Goal: Check status: Check status

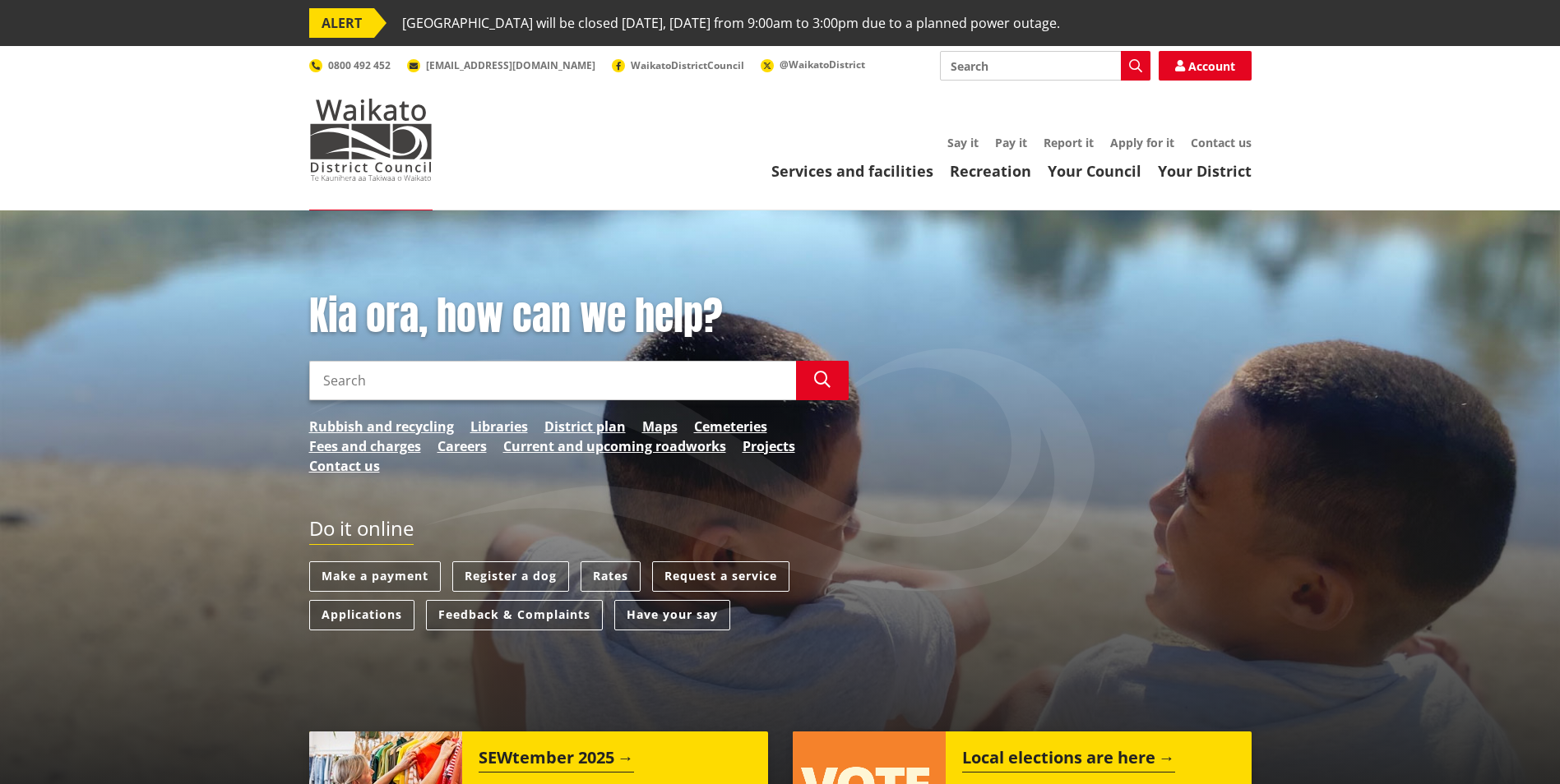
click at [1033, 73] on input "Search" at bounding box center [1045, 66] width 210 height 29
type input "property file"
click at [897, 173] on link "Services and facilities" at bounding box center [852, 170] width 162 height 20
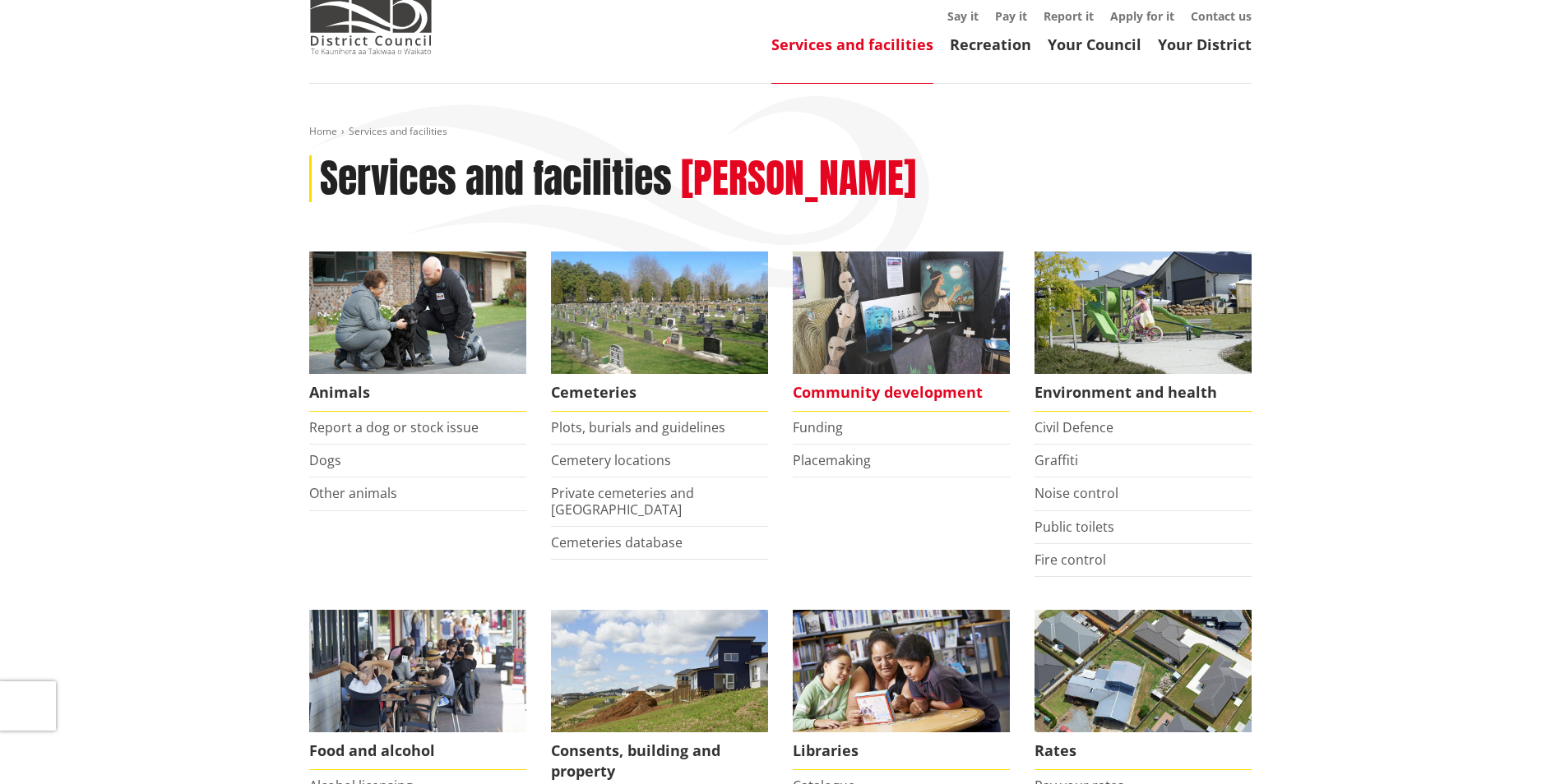
scroll to position [411, 0]
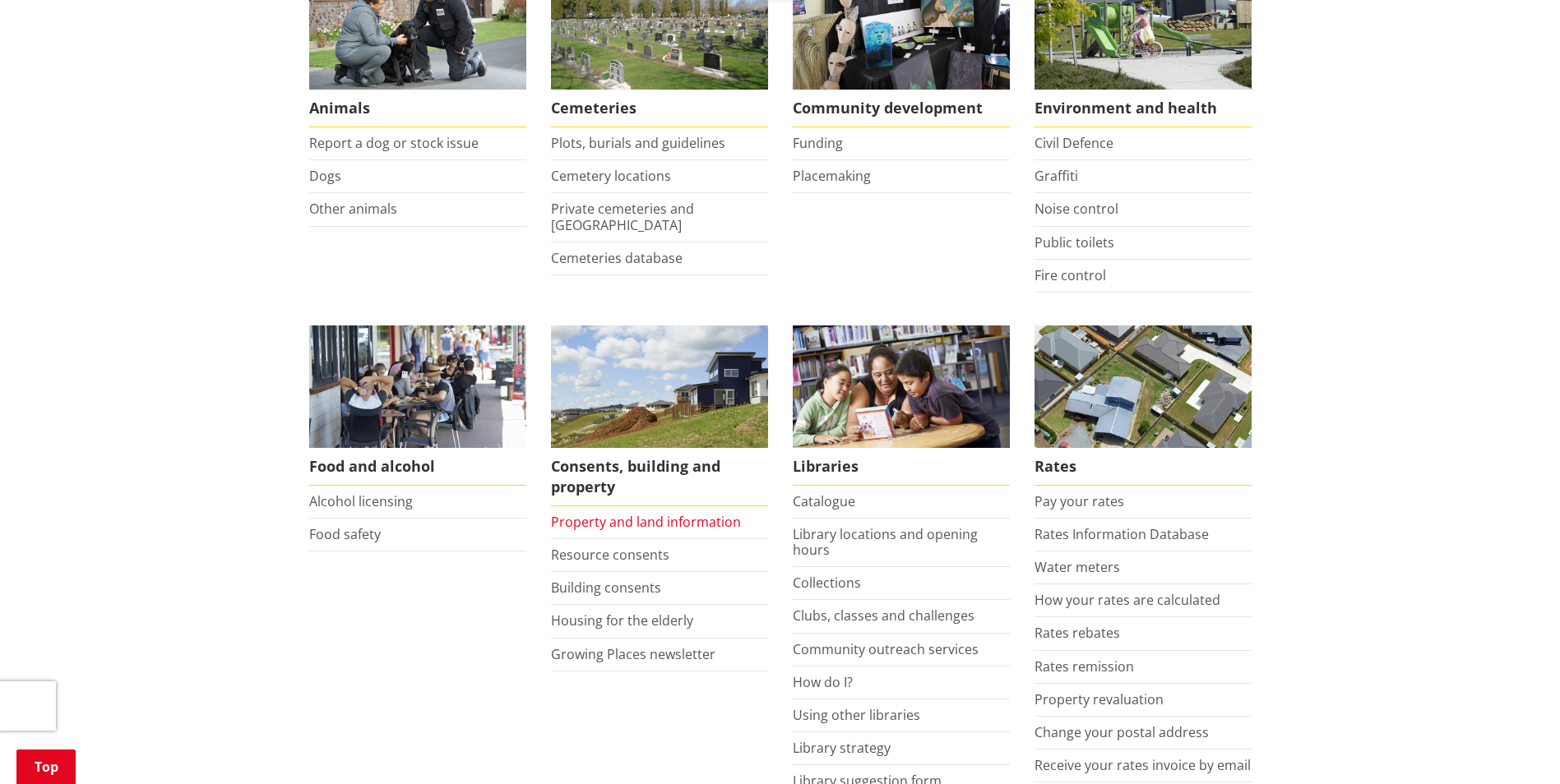
click at [674, 517] on link "Property and land information" at bounding box center [646, 521] width 190 height 18
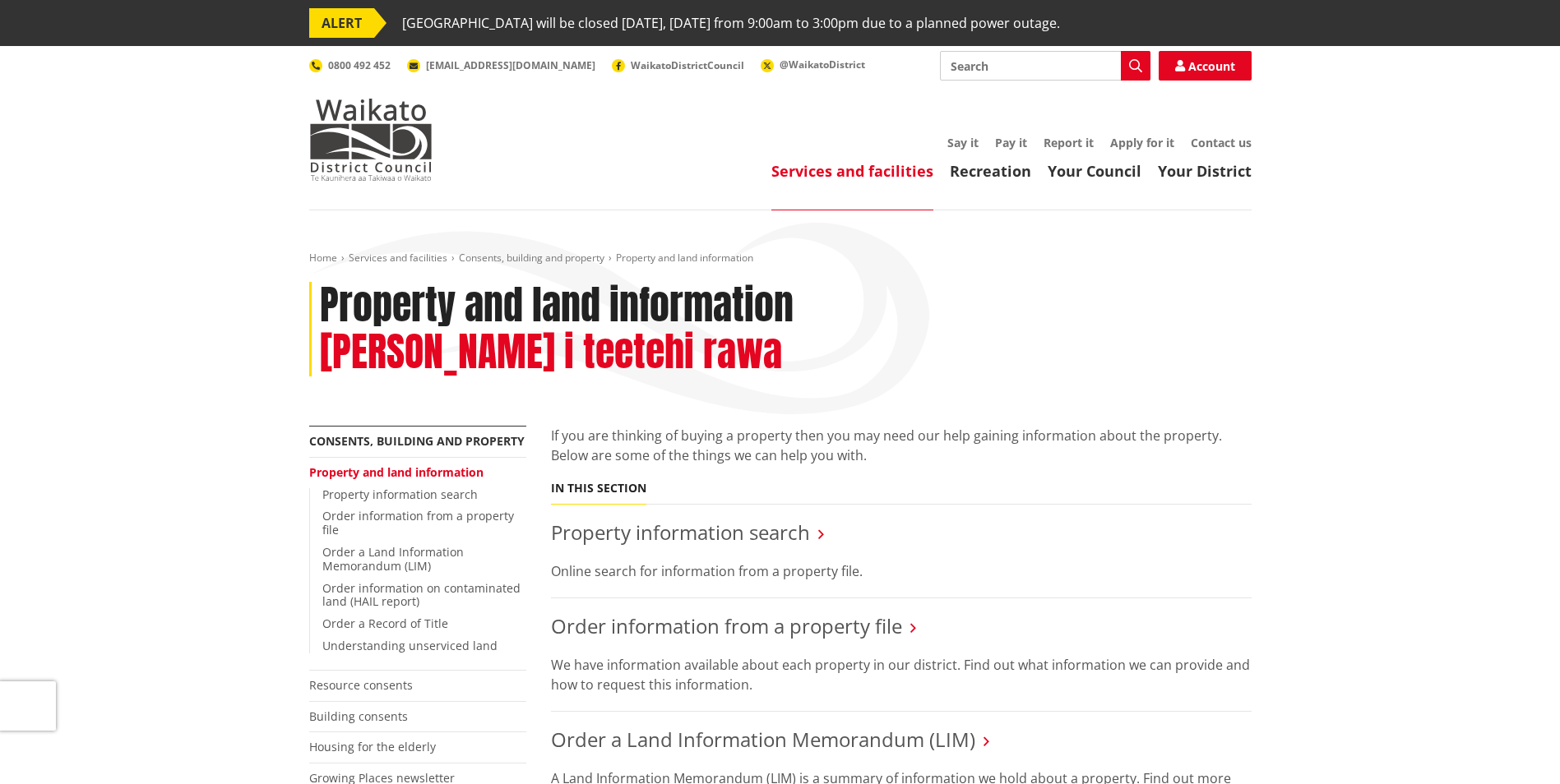
scroll to position [246, 0]
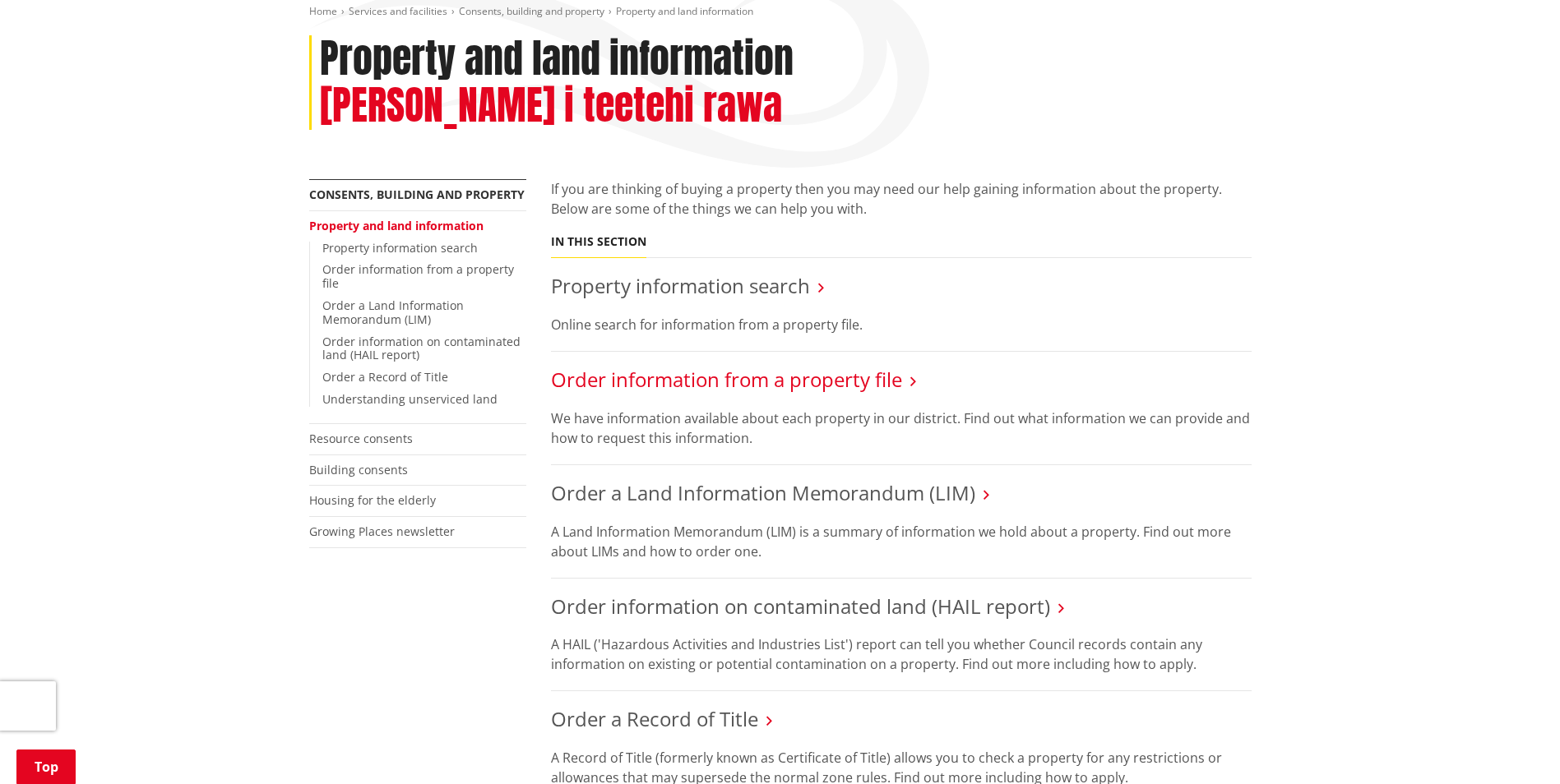
click at [799, 366] on link "Order information from a property file" at bounding box center [726, 379] width 351 height 27
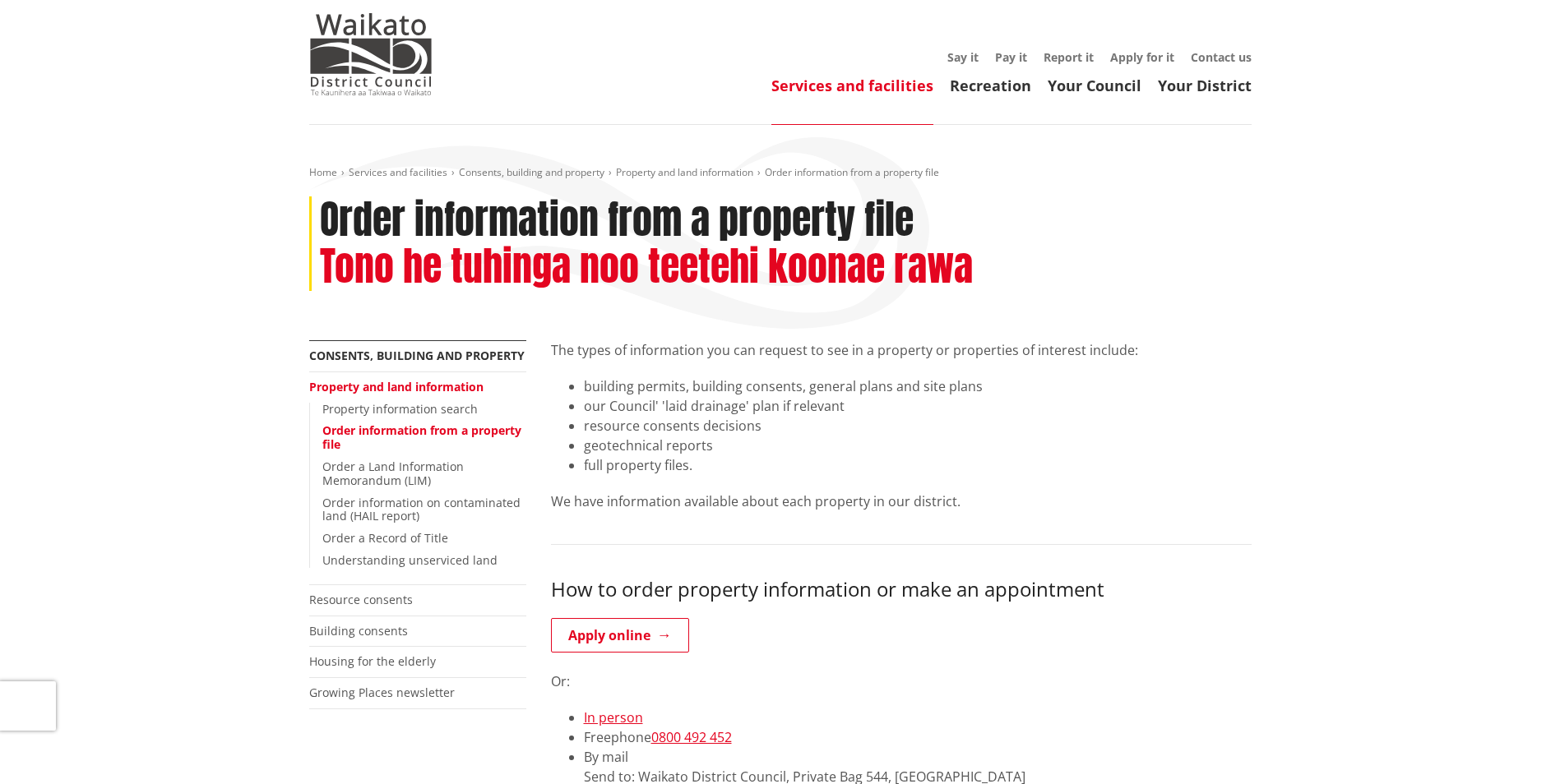
scroll to position [246, 0]
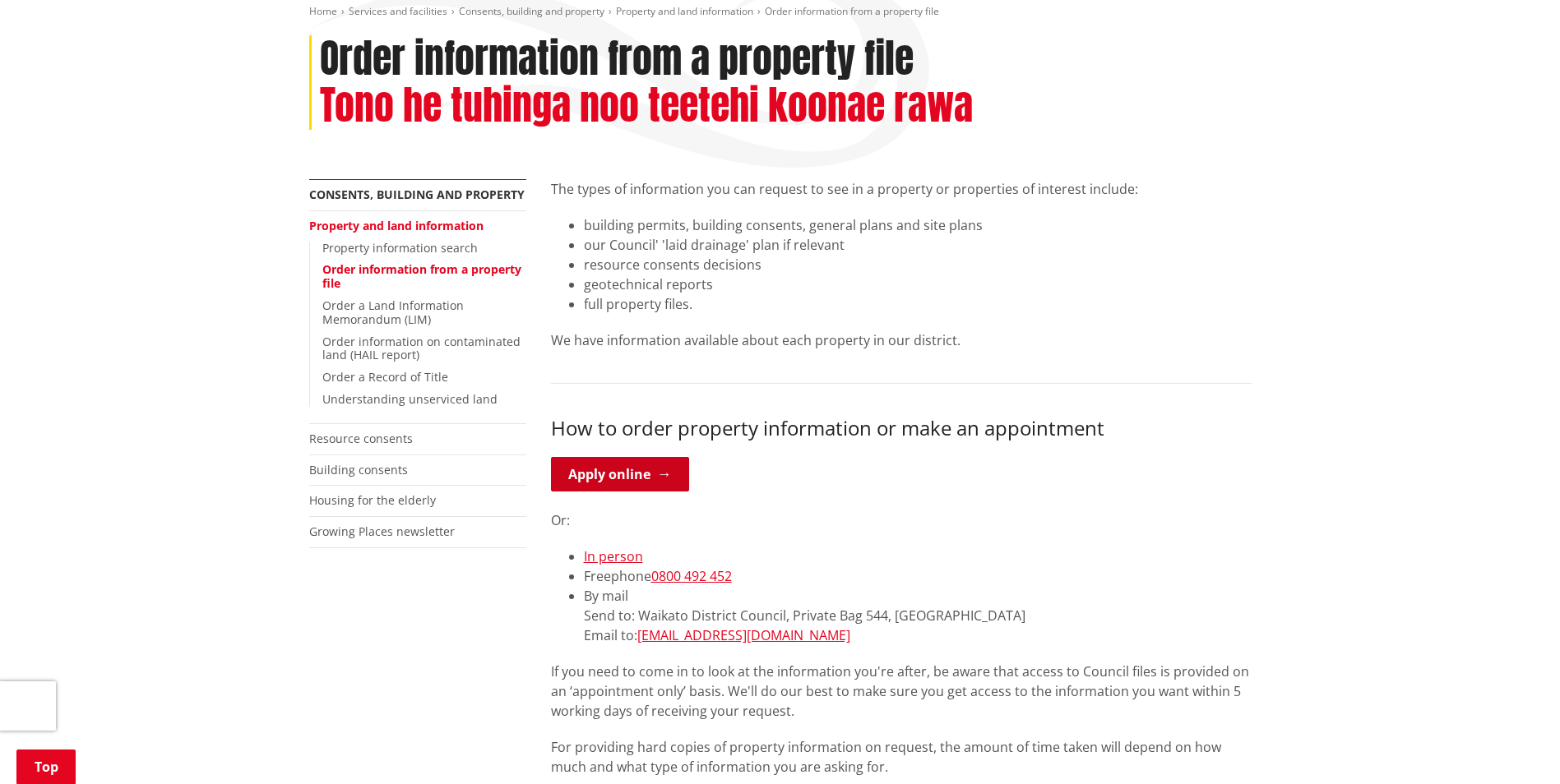
click at [646, 469] on link "Apply online" at bounding box center [620, 475] width 138 height 35
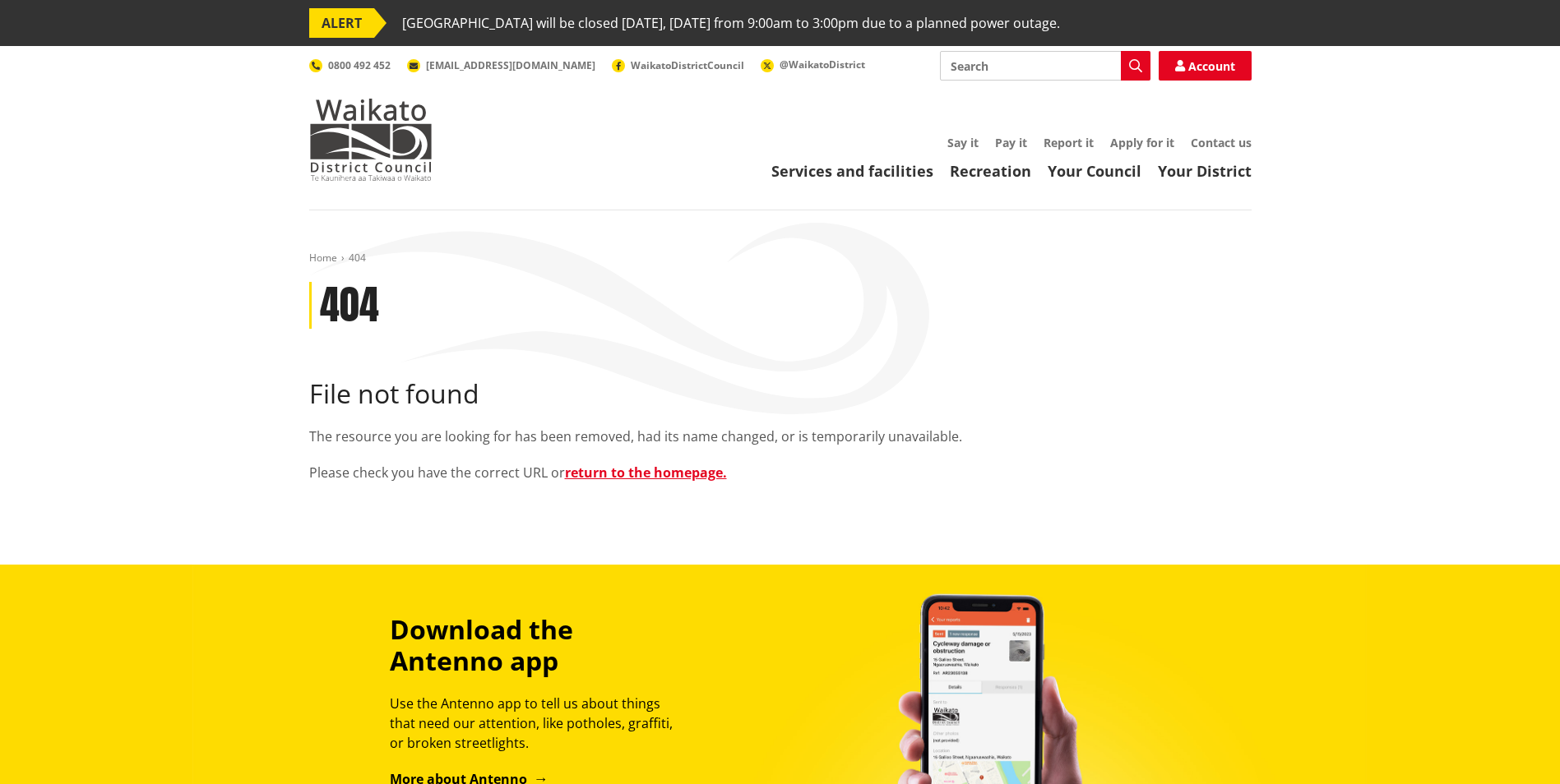
click at [1016, 73] on input "Search" at bounding box center [1045, 66] width 210 height 29
click at [1141, 69] on icon "button" at bounding box center [1135, 65] width 13 height 13
click at [1058, 124] on div "Building Consent Tracker" at bounding box center [1045, 125] width 209 height 29
type input "Building Consent Tracker"
click at [1025, 99] on div "Building Consent Tracker" at bounding box center [1045, 96] width 209 height 29
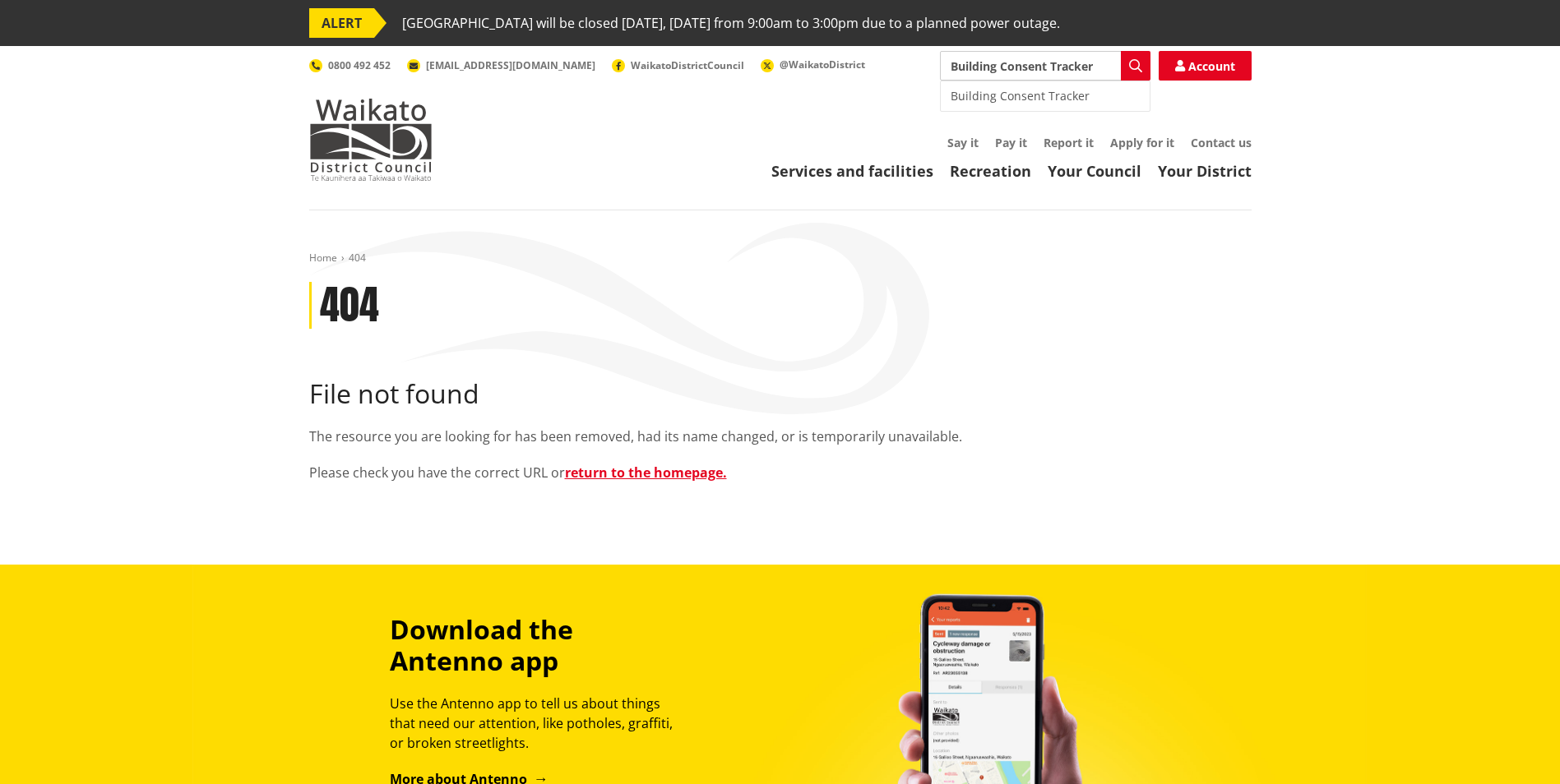
click at [1049, 92] on div "Building Consent Tracker" at bounding box center [1045, 96] width 209 height 29
click at [1145, 61] on button "Search" at bounding box center [1135, 66] width 29 height 29
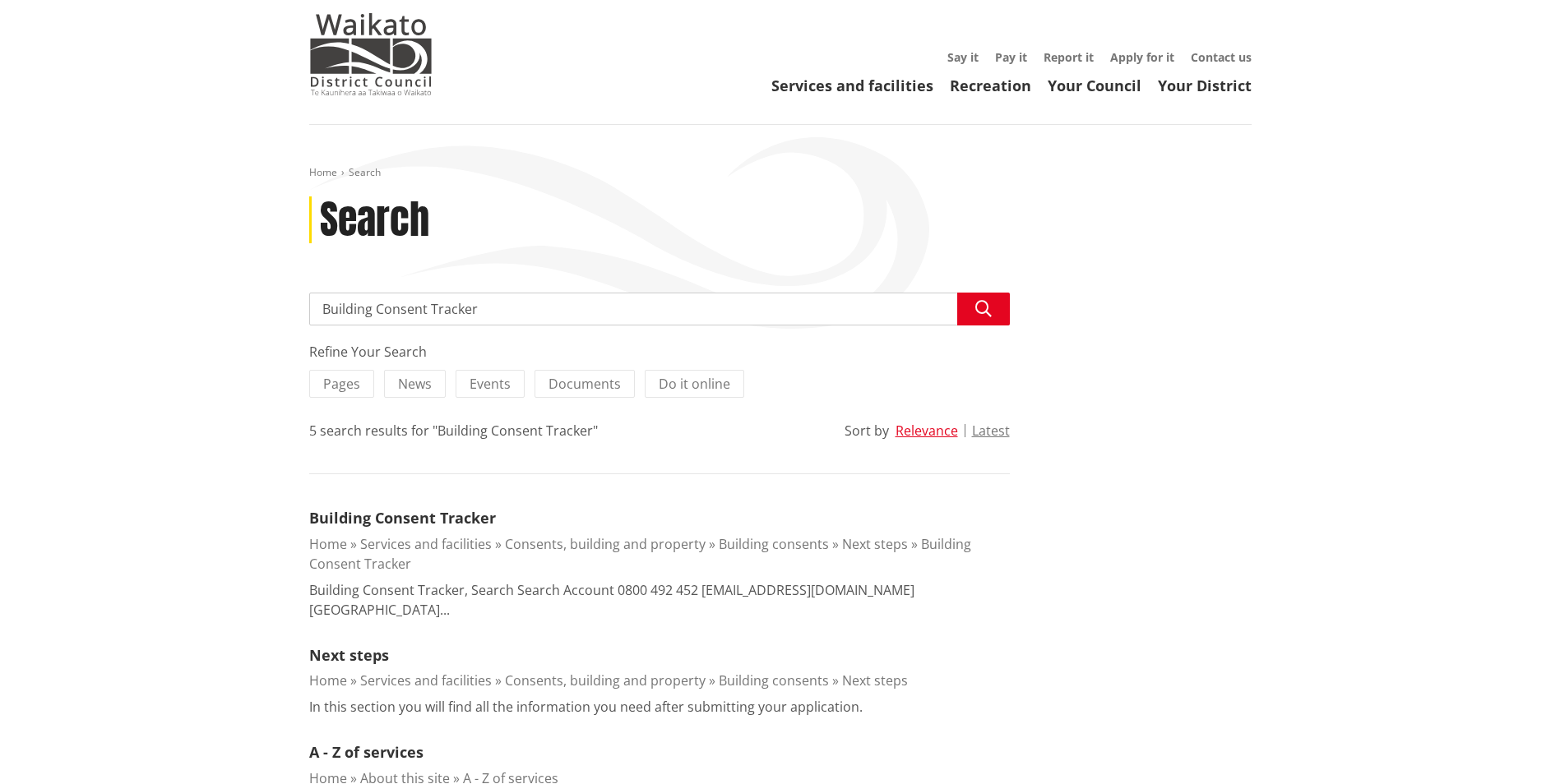
scroll to position [164, 0]
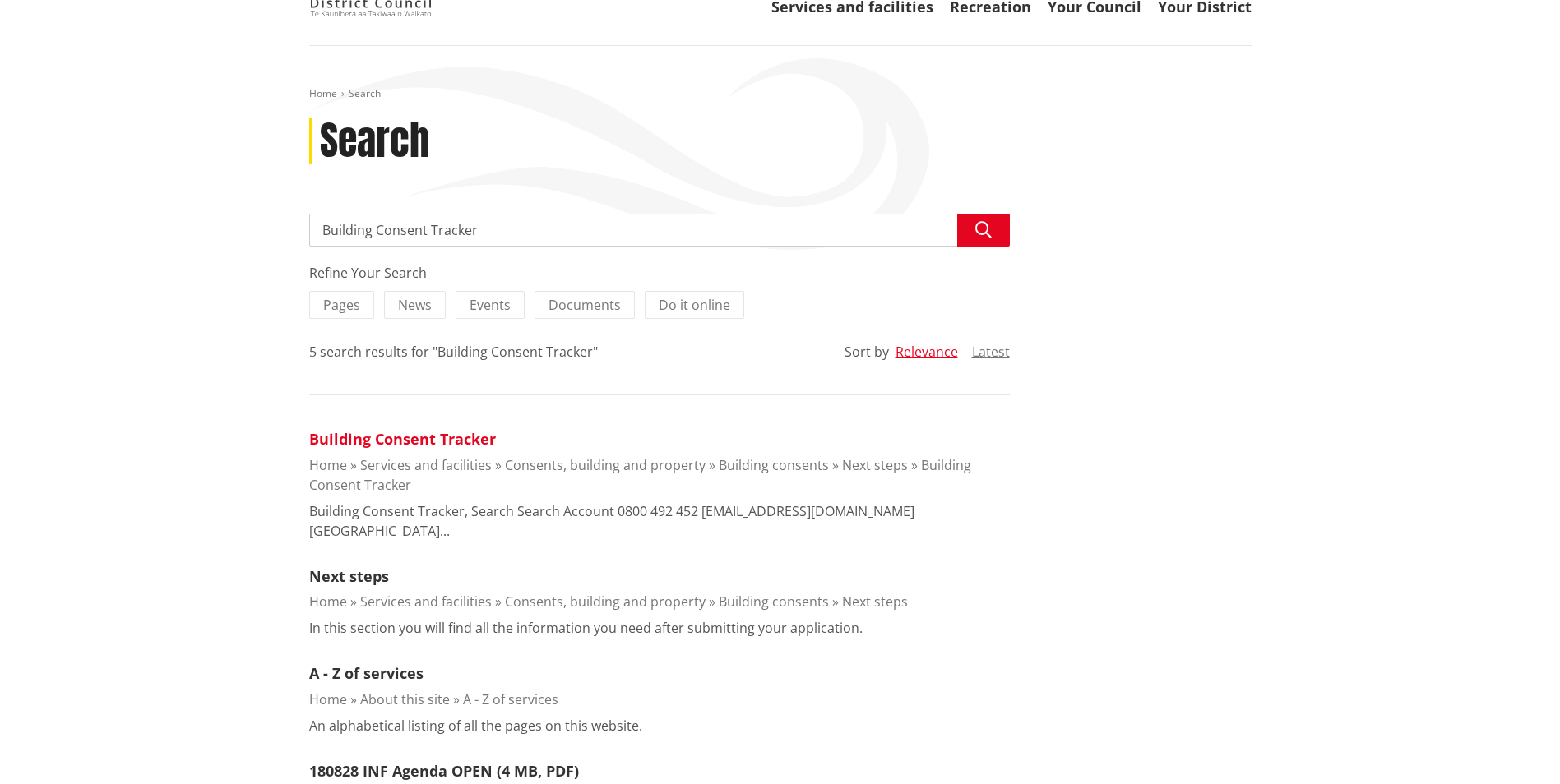
click at [473, 441] on link "Building Consent Tracker" at bounding box center [403, 438] width 187 height 20
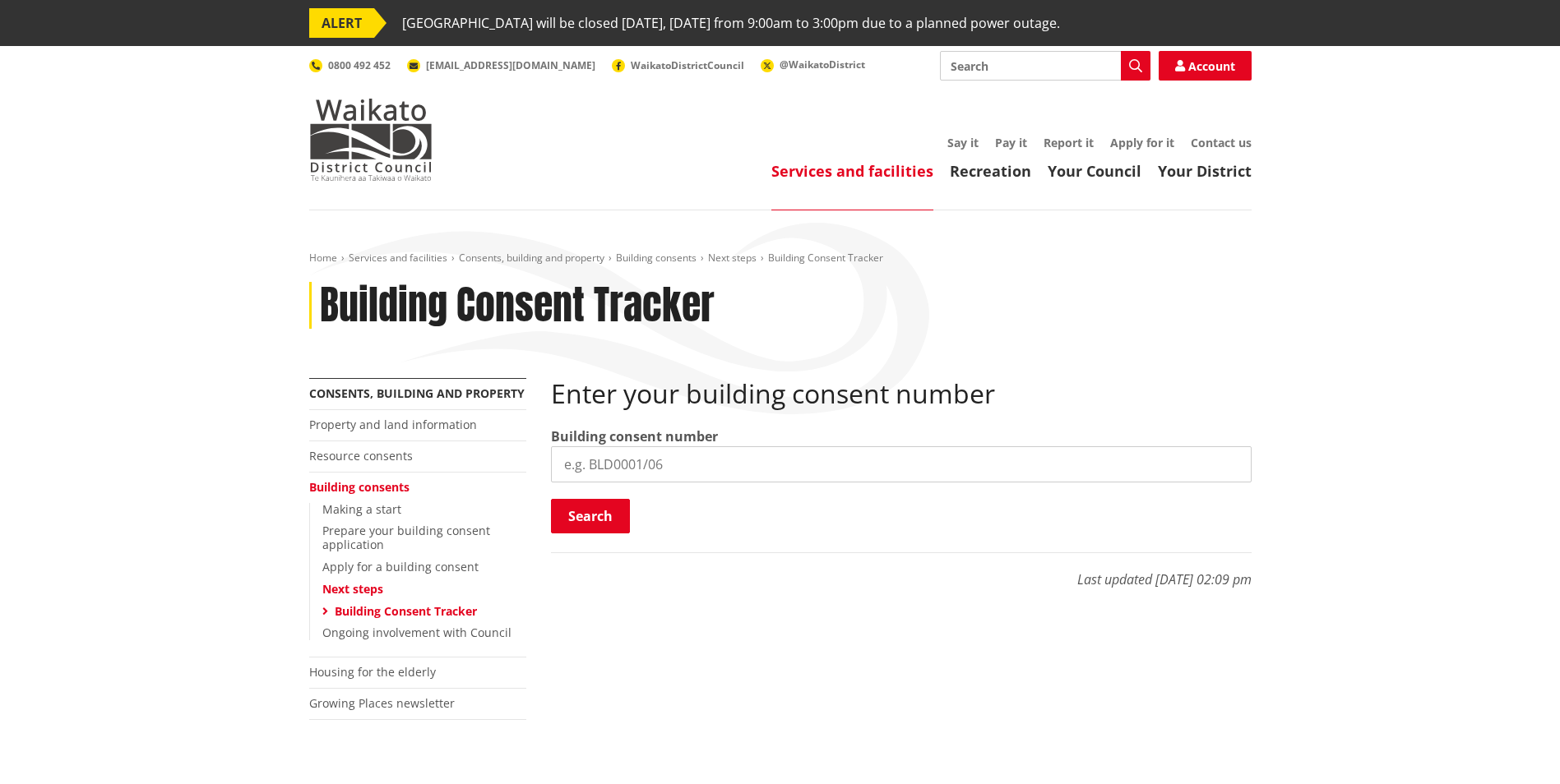
click at [643, 463] on input "search" at bounding box center [901, 464] width 700 height 36
type input "BLD0254/26"
click at [604, 520] on button "Search" at bounding box center [590, 516] width 79 height 35
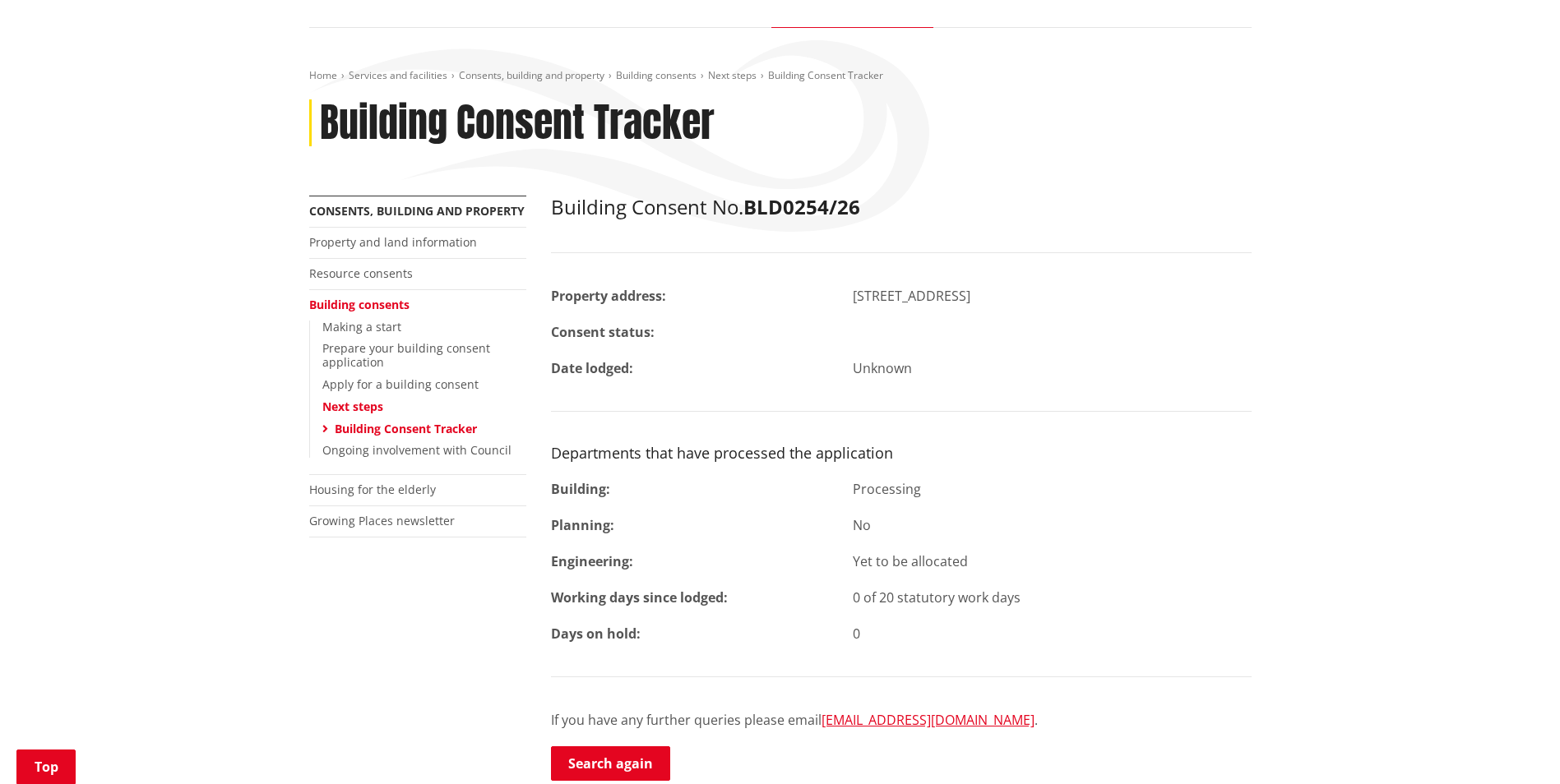
scroll to position [328, 0]
